Goal: Task Accomplishment & Management: Manage account settings

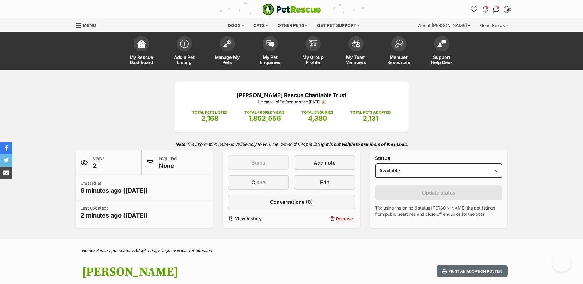
scroll to position [781, 0]
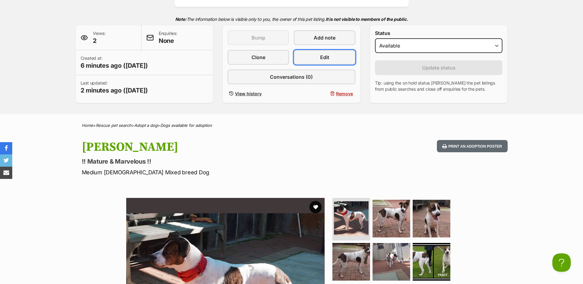
scroll to position [0, 0]
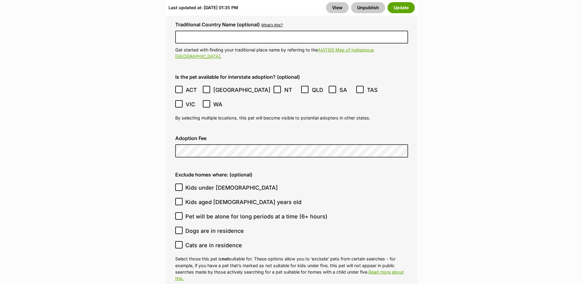
scroll to position [1803, 0]
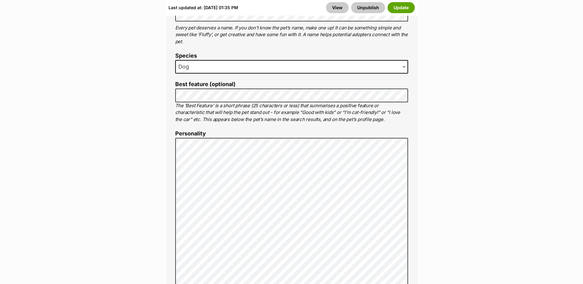
scroll to position [397, 0]
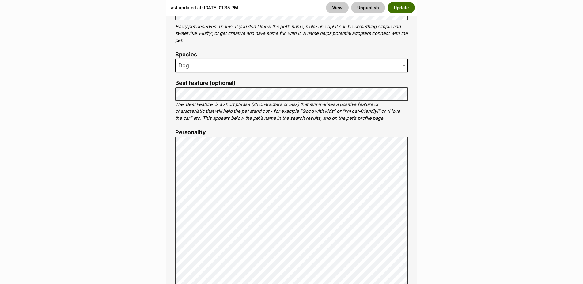
click at [398, 6] on button "Update" at bounding box center [400, 7] width 27 height 11
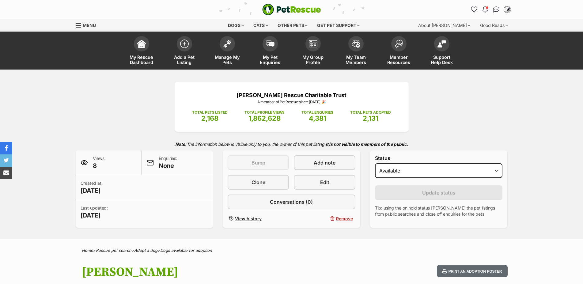
click at [226, 42] on img at bounding box center [227, 44] width 9 height 8
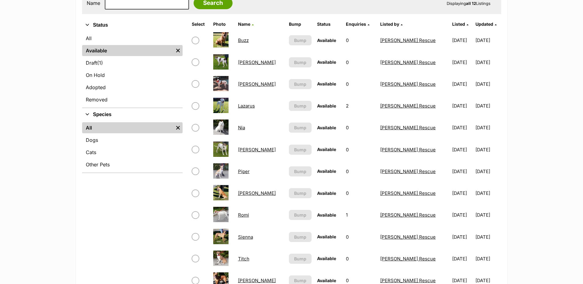
scroll to position [187, 0]
click at [196, 66] on input "checkbox" at bounding box center [195, 61] width 7 height 7
checkbox input "true"
click at [250, 65] on link "Chuck" at bounding box center [257, 62] width 38 height 6
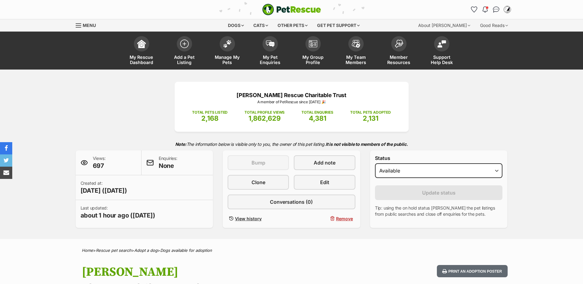
select select "on_hold"
click option "On hold" at bounding box center [0, 0] width 0 height 0
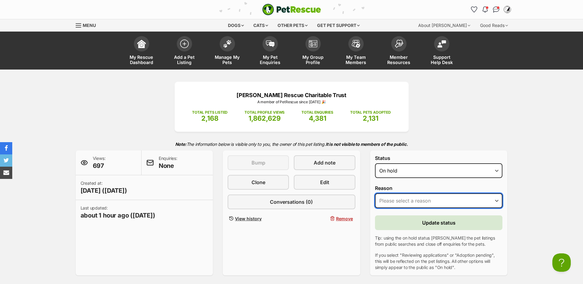
select select "other"
click option "Other" at bounding box center [0, 0] width 0 height 0
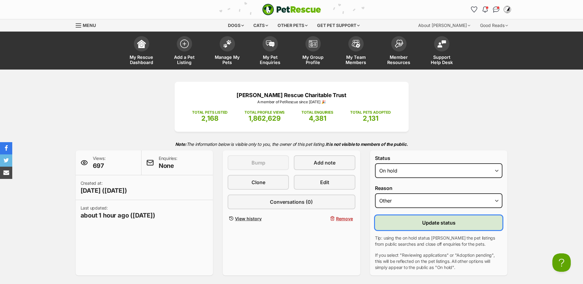
click at [437, 226] on span "Update status" at bounding box center [438, 222] width 33 height 7
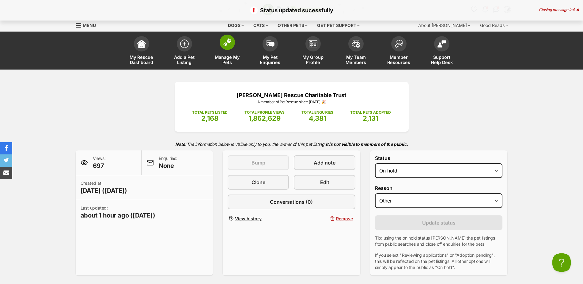
click at [225, 44] on img at bounding box center [227, 42] width 9 height 8
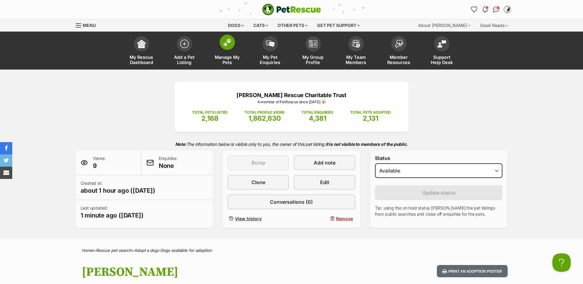
click at [224, 47] on span at bounding box center [227, 42] width 15 height 15
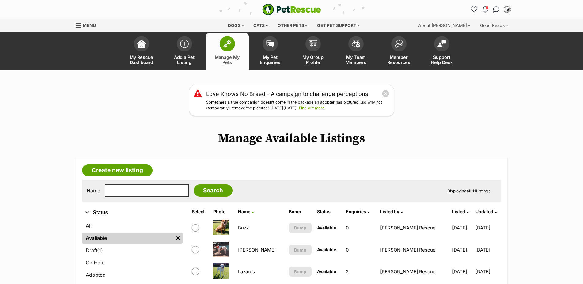
scroll to position [250, 0]
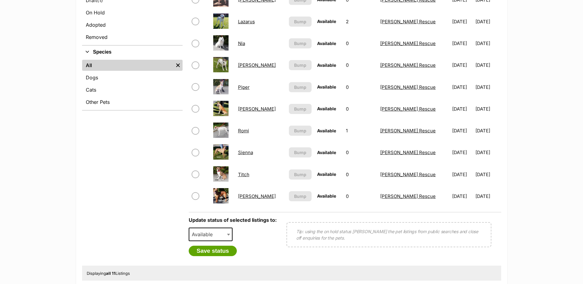
click at [246, 68] on link "Percy" at bounding box center [257, 65] width 38 height 6
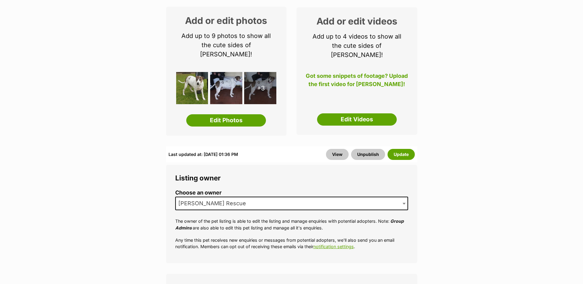
scroll to position [15, 0]
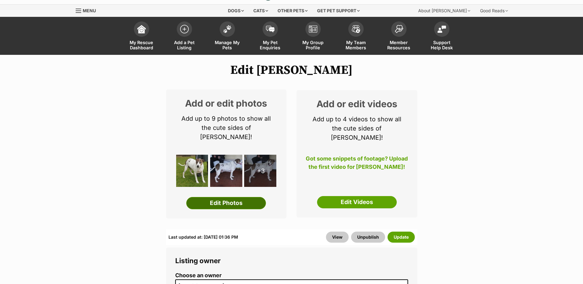
click at [230, 198] on link "Edit Photos" at bounding box center [226, 203] width 80 height 12
click at [399, 234] on button "Update" at bounding box center [400, 237] width 27 height 11
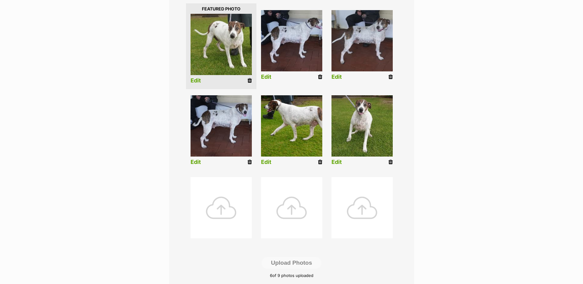
scroll to position [156, 0]
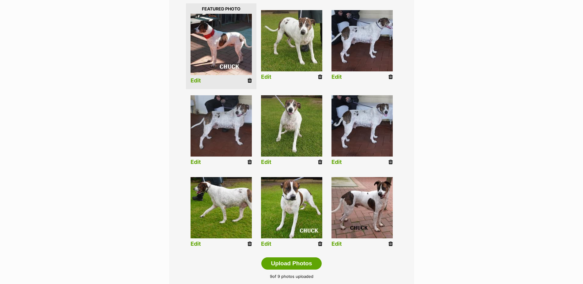
drag, startPoint x: 320, startPoint y: 166, endPoint x: 312, endPoint y: 152, distance: 16.2
click at [319, 165] on icon at bounding box center [320, 162] width 4 height 6
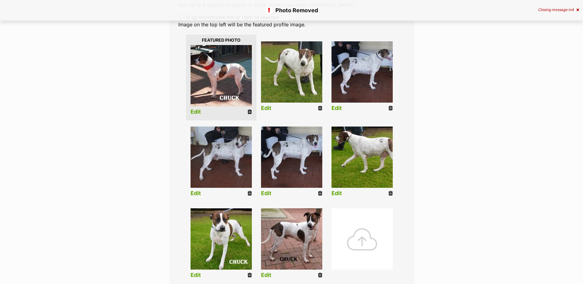
scroll to position [125, 0]
click at [250, 196] on icon at bounding box center [249, 194] width 4 height 6
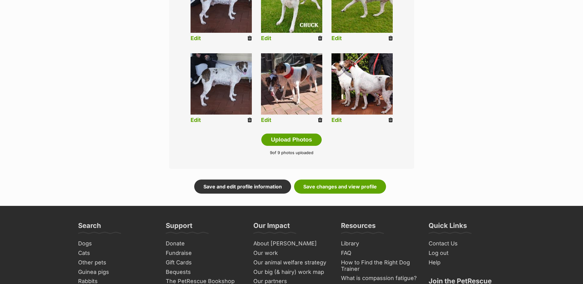
scroll to position [281, 0]
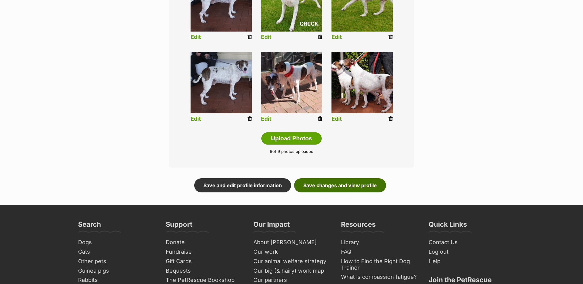
drag, startPoint x: 331, startPoint y: 192, endPoint x: 404, endPoint y: 192, distance: 72.6
click at [331, 192] on link "Save changes and view profile" at bounding box center [340, 185] width 92 height 14
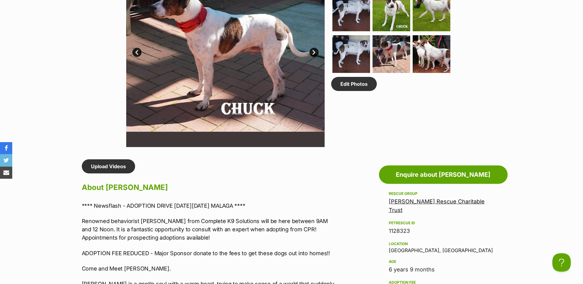
scroll to position [250, 0]
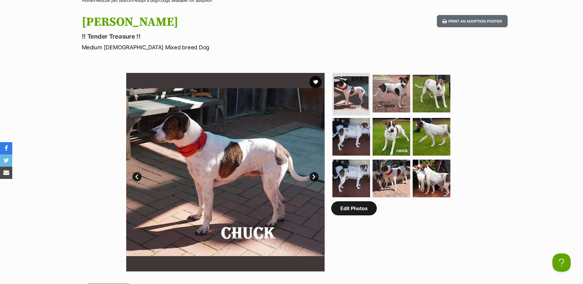
click at [369, 212] on link "Edit Photos" at bounding box center [354, 208] width 46 height 14
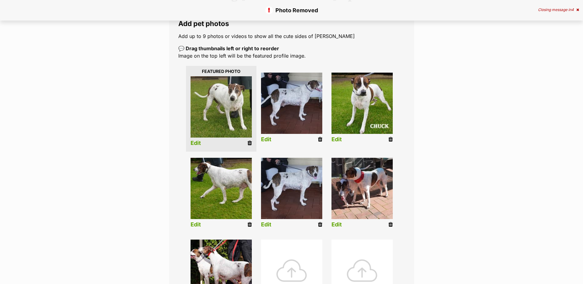
scroll to position [94, 0]
click at [391, 142] on icon at bounding box center [390, 140] width 4 height 6
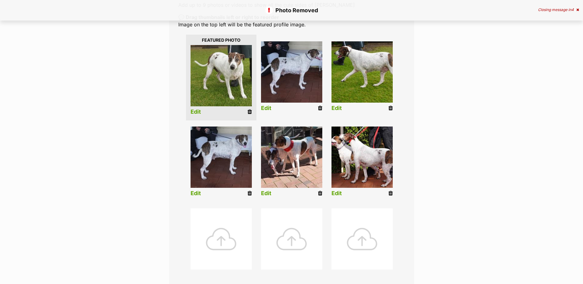
scroll to position [125, 0]
click at [221, 243] on div at bounding box center [221, 238] width 61 height 61
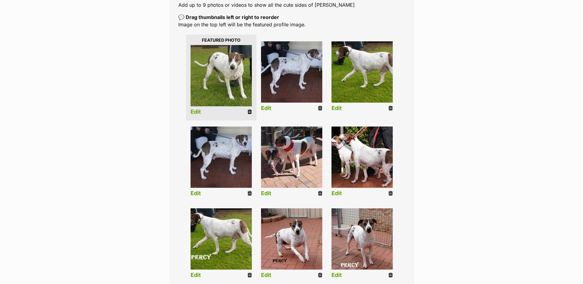
scroll to position [156, 0]
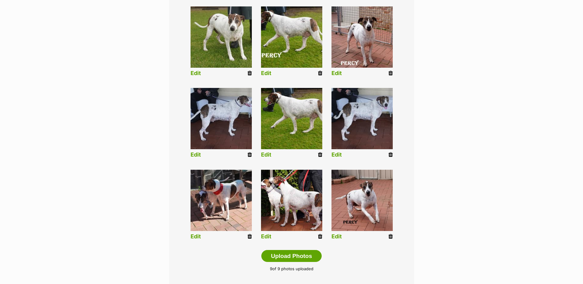
drag, startPoint x: 231, startPoint y: 55, endPoint x: 273, endPoint y: 55, distance: 42.3
click at [268, 57] on ul "Edit Edit Edit Edit Edit Edit Edit Edit Edit Edit" at bounding box center [291, 124] width 227 height 245
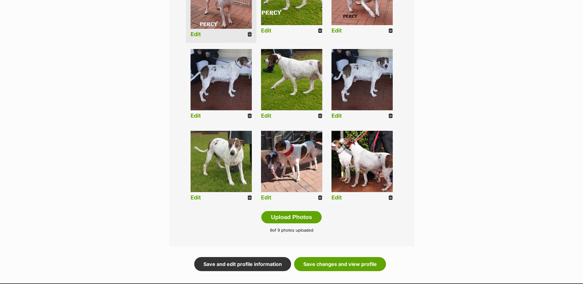
scroll to position [250, 0]
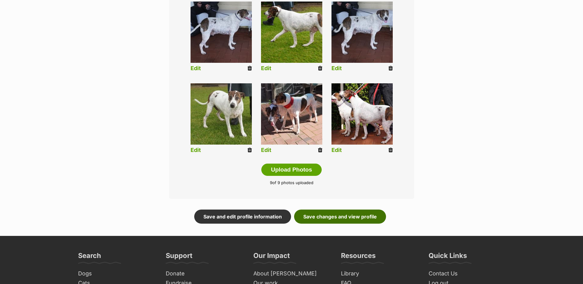
click at [325, 222] on link "Save changes and view profile" at bounding box center [340, 216] width 92 height 14
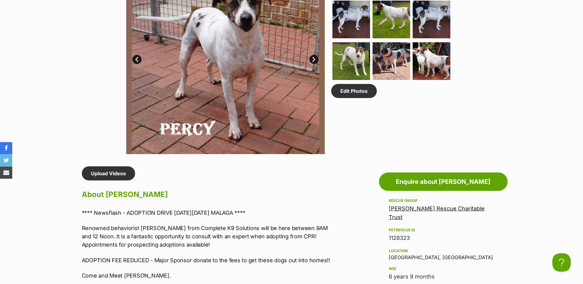
scroll to position [312, 0]
